Goal: Check status: Check status

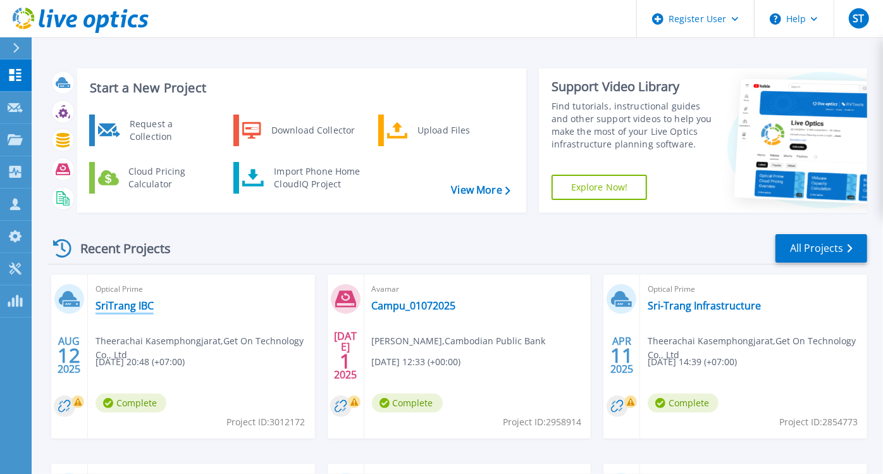
click at [127, 302] on link "SriTrang IBC" at bounding box center [125, 305] width 58 height 13
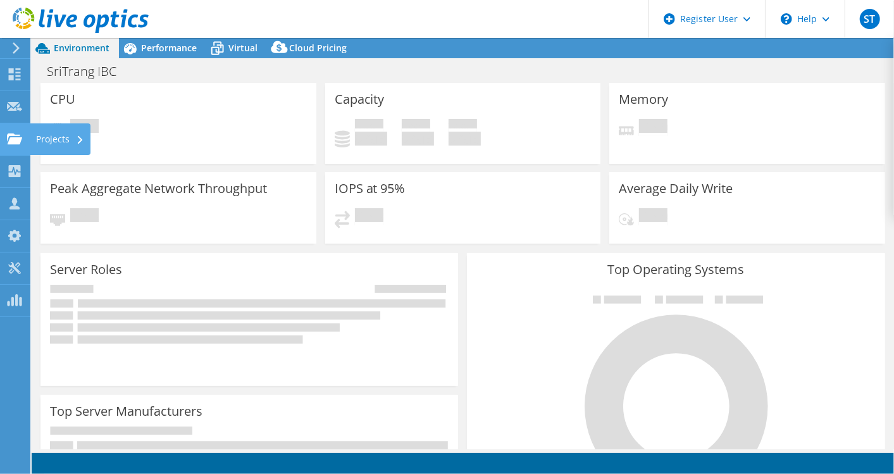
select select "USD"
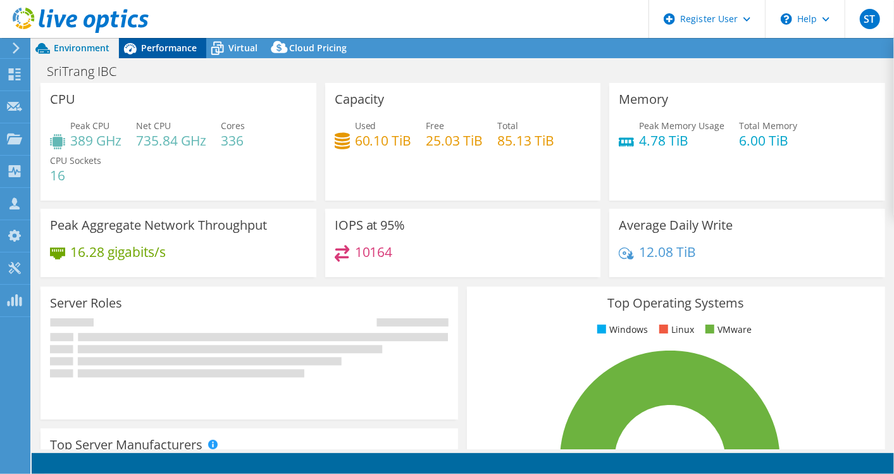
click at [183, 46] on span "Performance" at bounding box center [169, 48] width 56 height 12
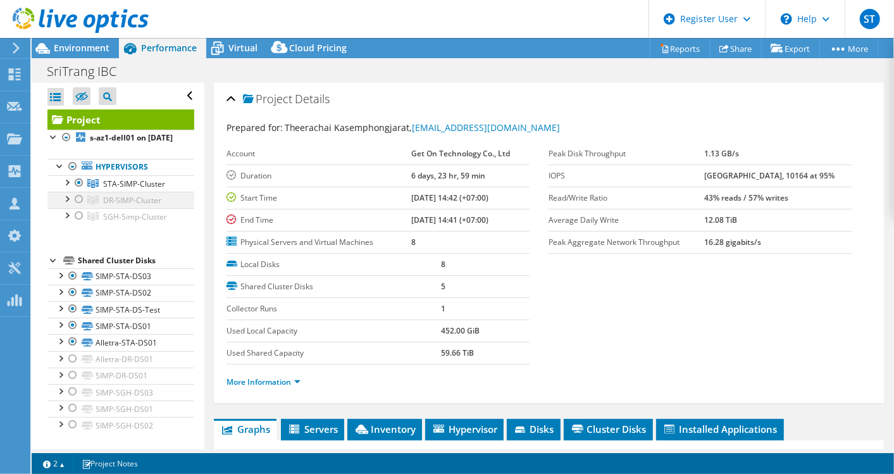
click at [77, 207] on div at bounding box center [79, 199] width 13 height 15
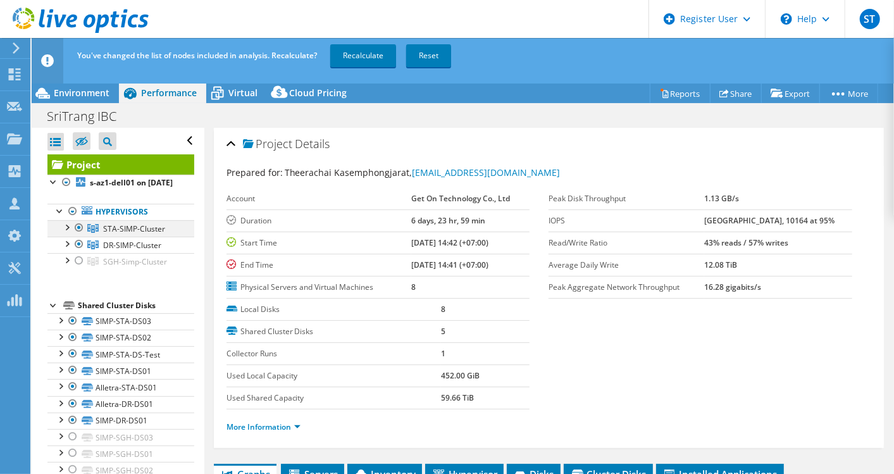
click at [79, 235] on div at bounding box center [79, 227] width 13 height 15
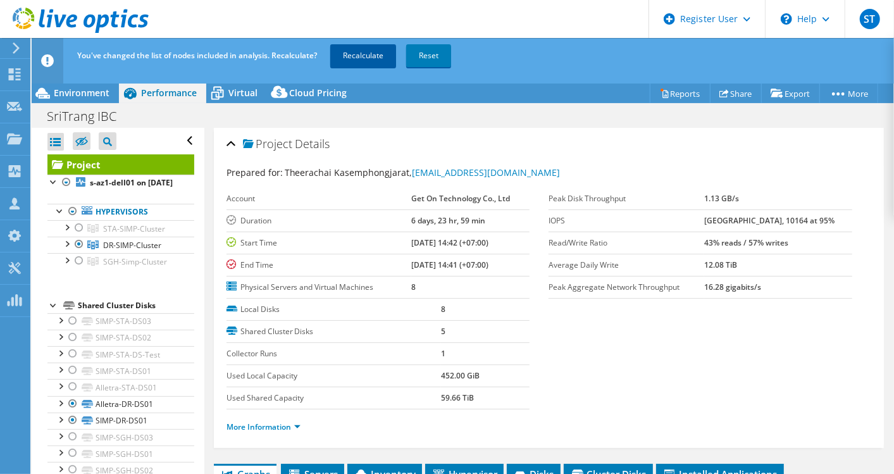
click at [368, 59] on link "Recalculate" at bounding box center [363, 55] width 66 height 23
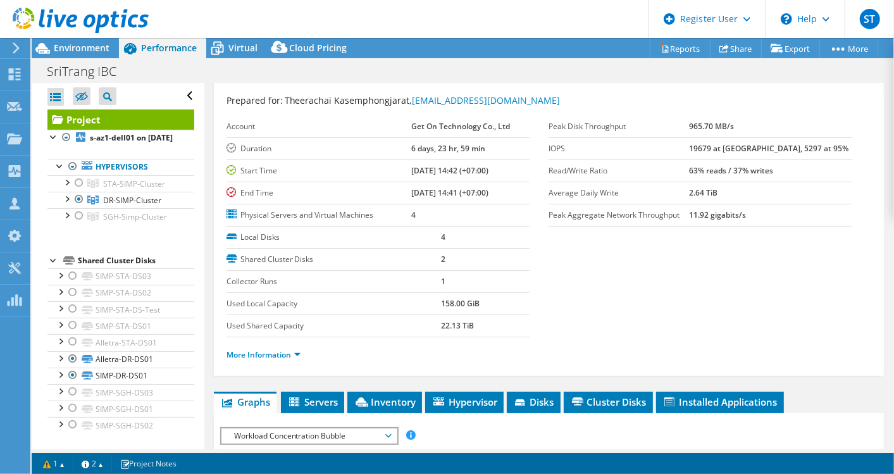
scroll to position [28, 0]
click at [98, 41] on div at bounding box center [74, 21] width 149 height 42
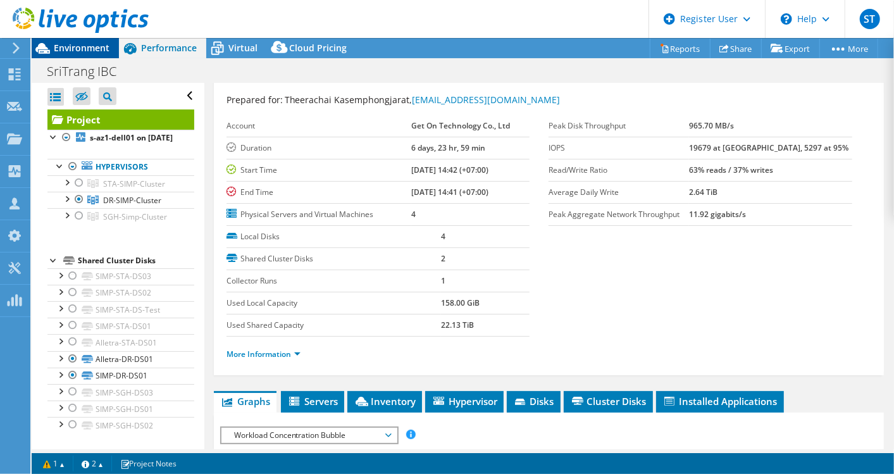
drag, startPoint x: 98, startPoint y: 41, endPoint x: 84, endPoint y: 51, distance: 17.4
click at [84, 51] on div "ST Dell User Suwat Techapradinan Suwat.Techapradinan@dell.com Dell My Profile L…" at bounding box center [447, 237] width 894 height 474
click at [84, 51] on span "Environment" at bounding box center [82, 48] width 56 height 12
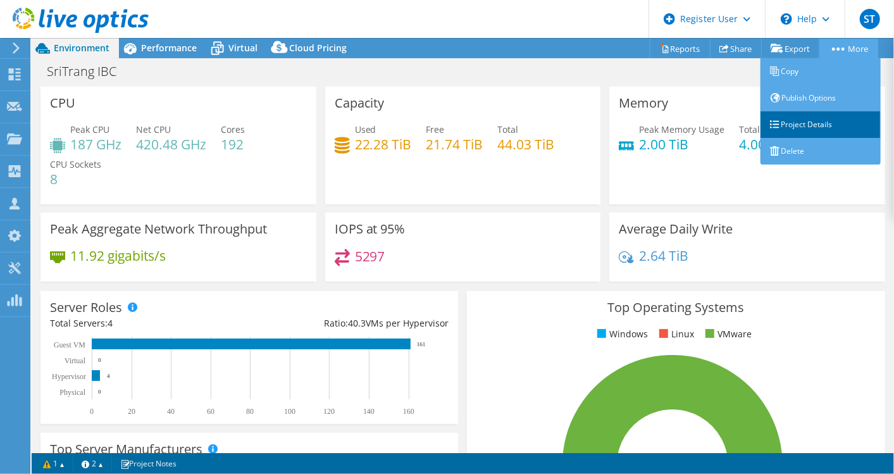
click at [806, 121] on link "Project Details" at bounding box center [821, 124] width 120 height 27
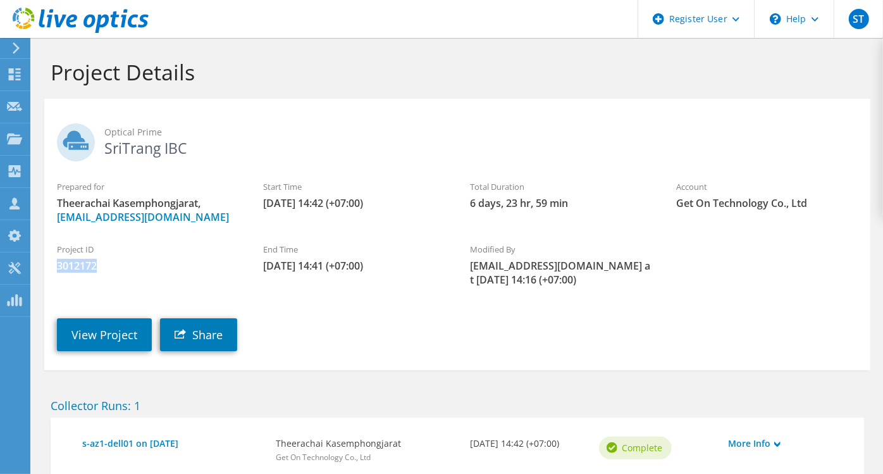
drag, startPoint x: 105, startPoint y: 263, endPoint x: 58, endPoint y: 266, distance: 47.6
click at [58, 266] on span "3012172" at bounding box center [147, 266] width 181 height 14
copy span "3012172"
click at [117, 331] on link "View Project" at bounding box center [104, 334] width 95 height 33
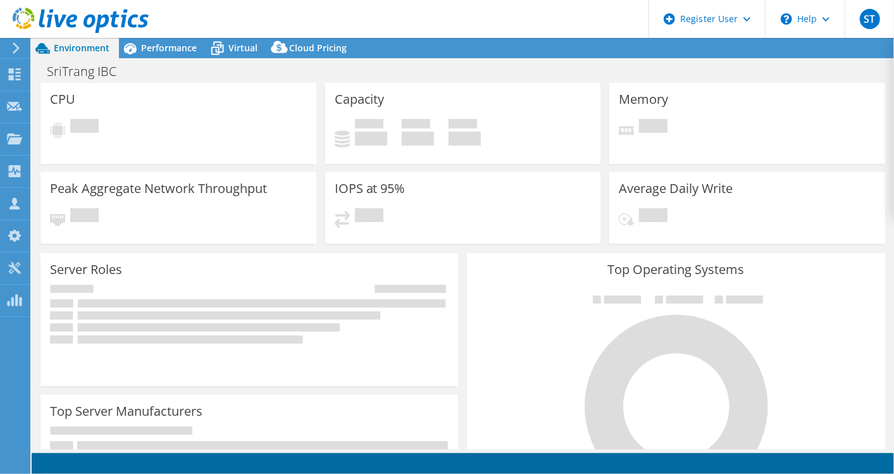
click at [281, 343] on div at bounding box center [249, 313] width 399 height 70
select select "USD"
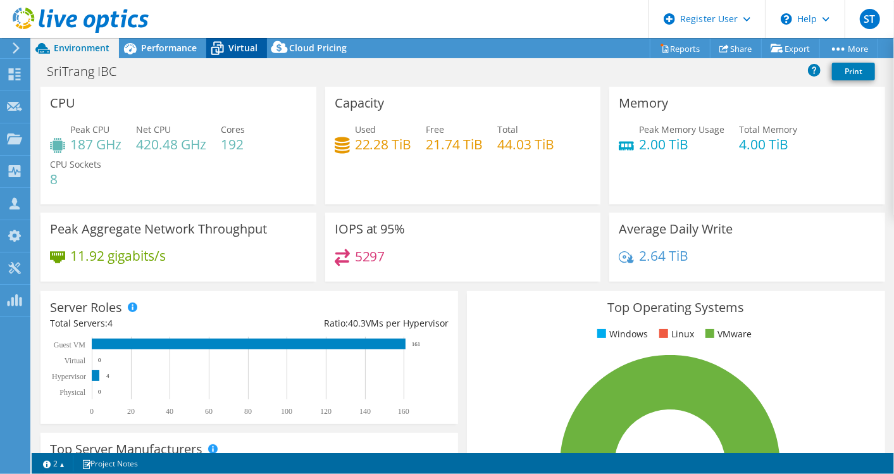
click at [227, 51] on icon at bounding box center [217, 48] width 22 height 22
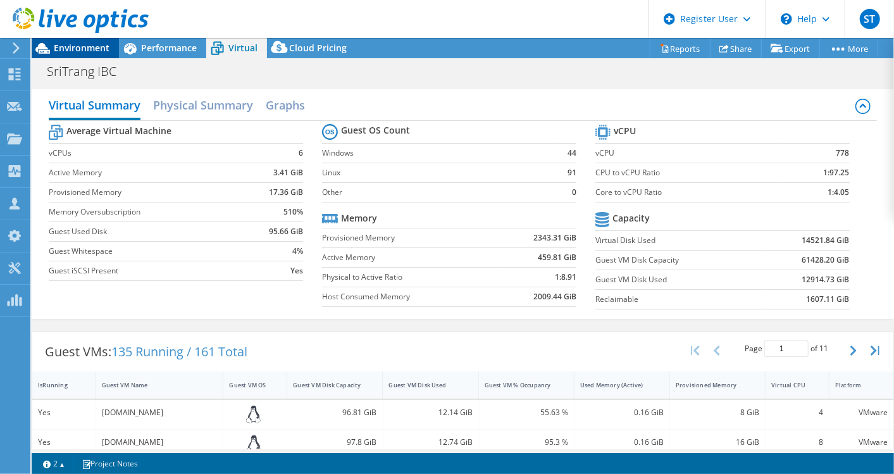
click at [70, 49] on span "Environment" at bounding box center [82, 48] width 56 height 12
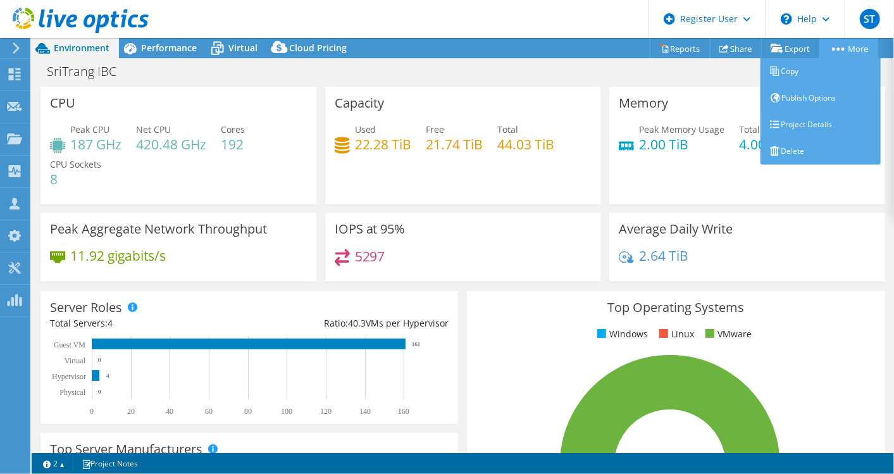
click at [838, 47] on icon at bounding box center [838, 48] width 13 height 3
click at [799, 116] on link "Project Details" at bounding box center [821, 124] width 120 height 27
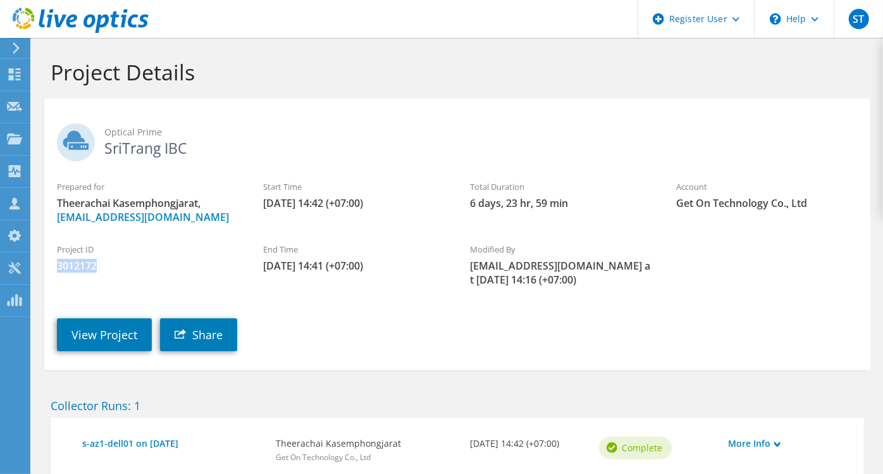
drag, startPoint x: 101, startPoint y: 269, endPoint x: 59, endPoint y: 268, distance: 42.4
click at [59, 268] on span "3012172" at bounding box center [147, 266] width 181 height 14
copy span "3012172"
